Goal: Find specific page/section: Find specific page/section

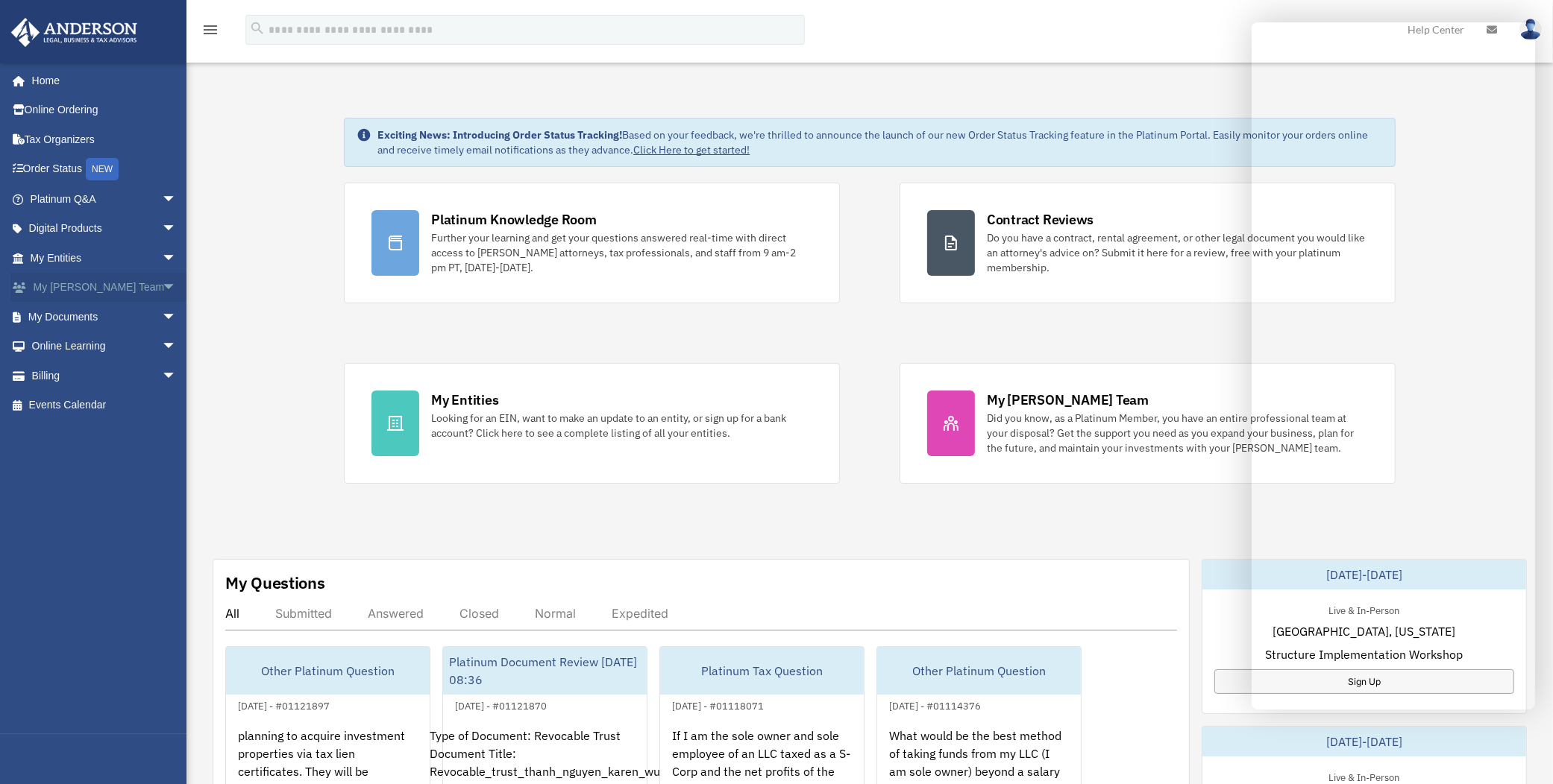
click at [162, 287] on span "arrow_drop_down" at bounding box center [176, 288] width 30 height 31
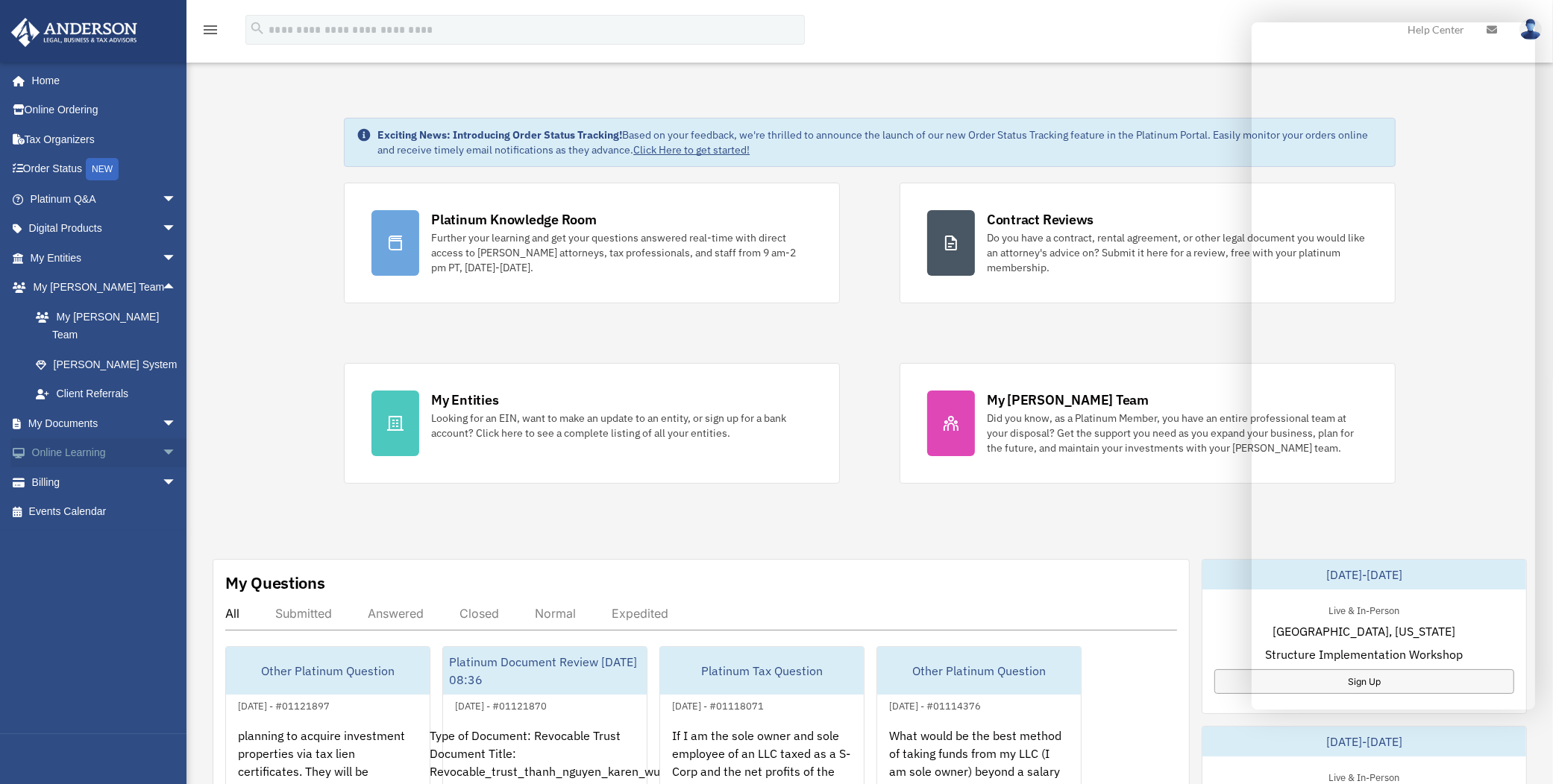
click at [79, 439] on link "Online Learning arrow_drop_down" at bounding box center [105, 454] width 188 height 30
click at [162, 439] on span "arrow_drop_down" at bounding box center [176, 454] width 30 height 31
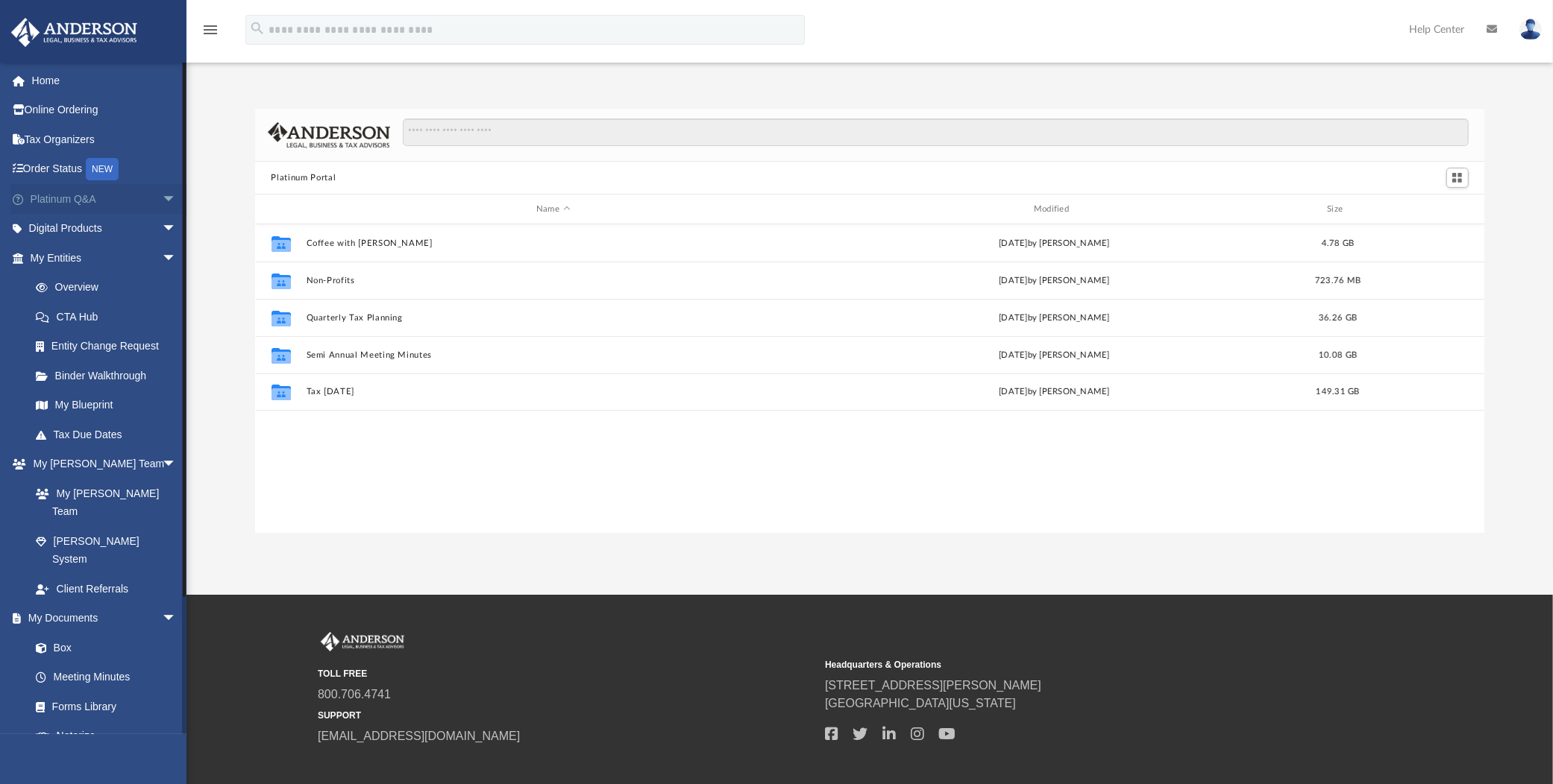
scroll to position [325, 1217]
click at [53, 70] on link "Home" at bounding box center [105, 81] width 188 height 30
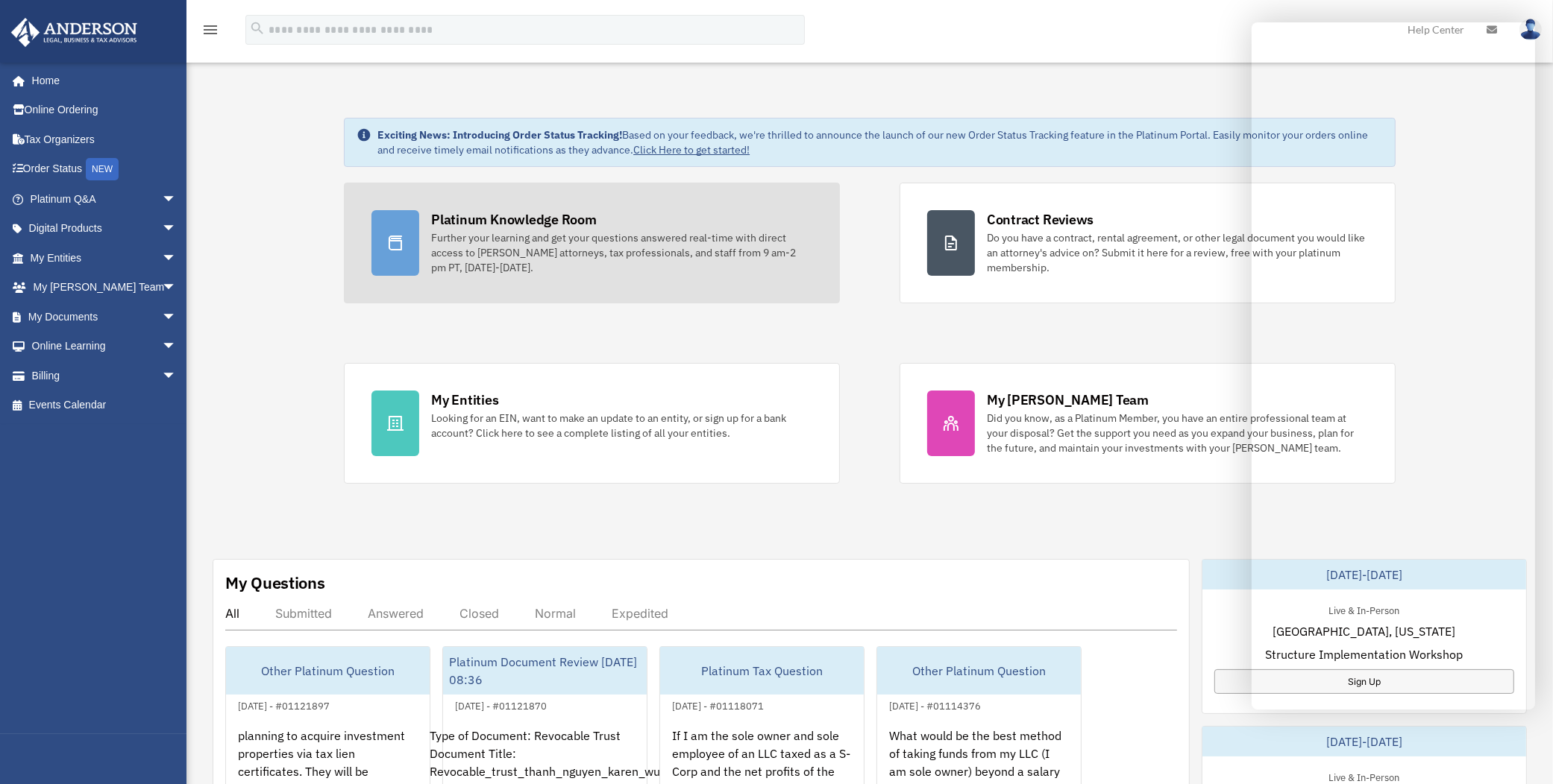
click at [502, 221] on div "Platinum Knowledge Room" at bounding box center [514, 219] width 165 height 19
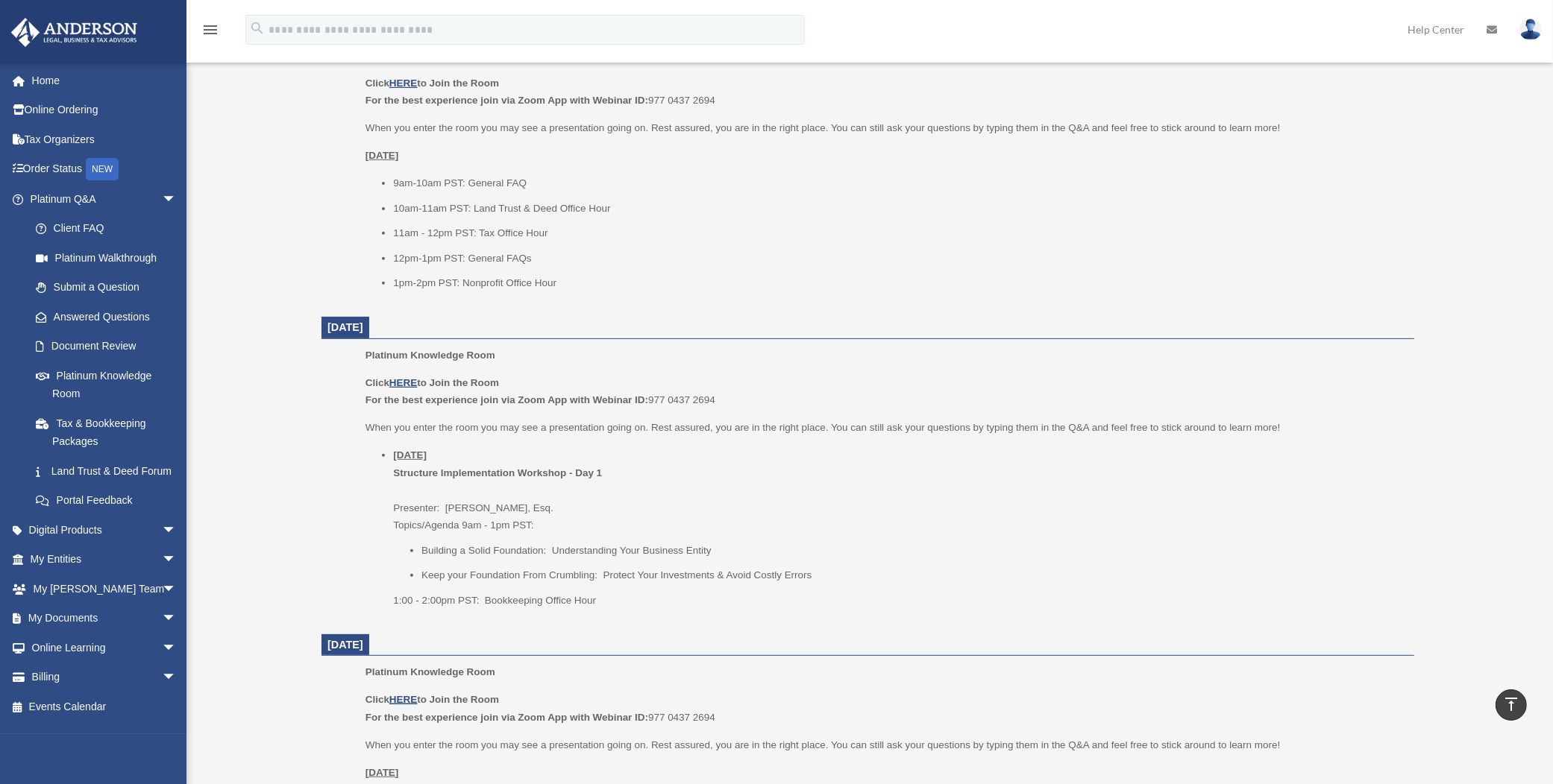
scroll to position [414, 0]
